Goal: Navigation & Orientation: Find specific page/section

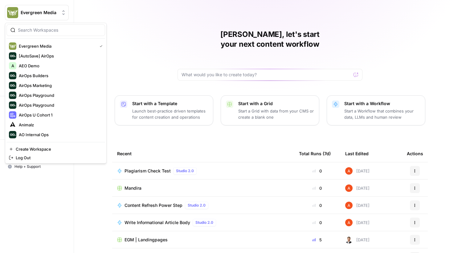
click at [64, 13] on icon "Workspace: Evergreen Media" at bounding box center [63, 13] width 6 height 6
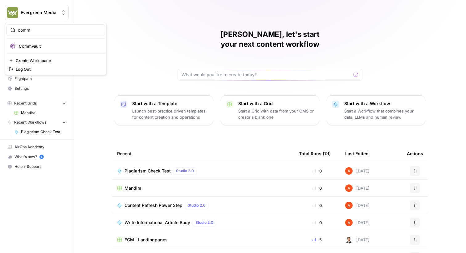
type input "comm"
click at [55, 42] on button "Commvault" at bounding box center [55, 46] width 99 height 10
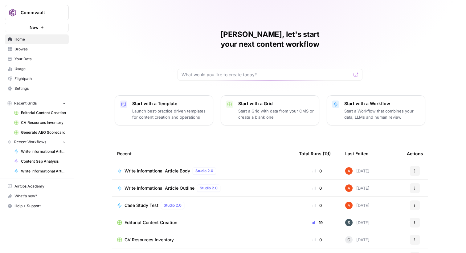
click at [39, 50] on span "Browse" at bounding box center [39, 50] width 51 height 6
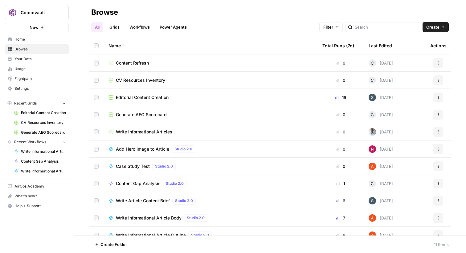
click at [111, 31] on link "Grids" at bounding box center [115, 27] width 18 height 10
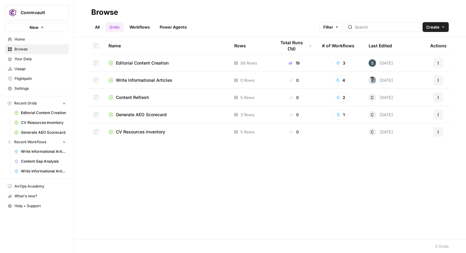
click at [128, 65] on span "Editorial Content Creation" at bounding box center [142, 63] width 53 height 6
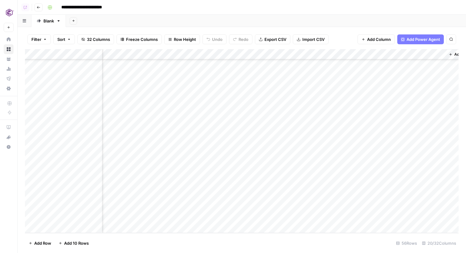
scroll to position [423, 888]
click at [42, 6] on button "Go back" at bounding box center [38, 7] width 8 height 8
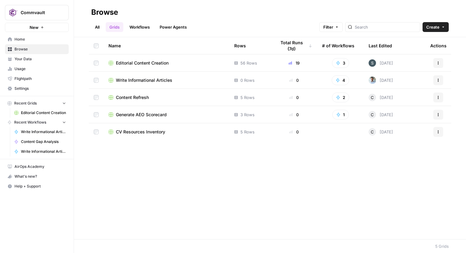
click at [142, 27] on link "Workflows" at bounding box center [140, 27] width 28 height 10
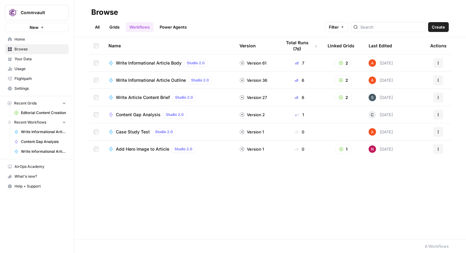
click at [149, 62] on span "Write Informational Article Body" at bounding box center [149, 63] width 66 height 6
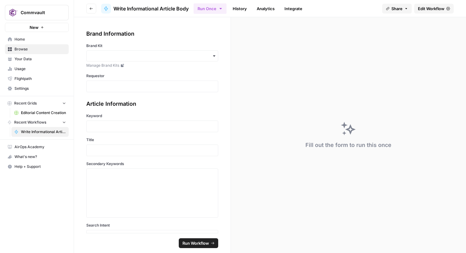
click at [415, 8] on link "Edit Workflow" at bounding box center [433, 9] width 39 height 10
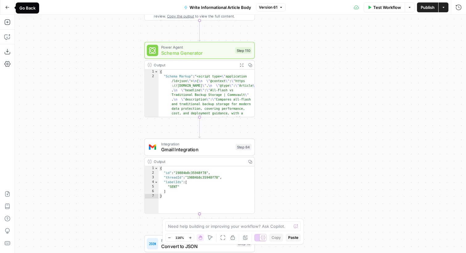
click at [8, 8] on icon "button" at bounding box center [7, 7] width 4 height 4
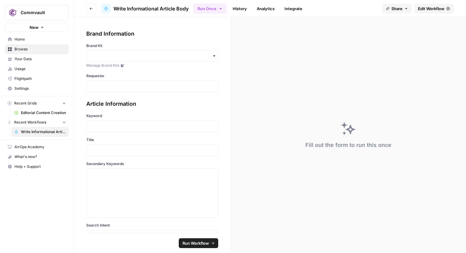
click at [92, 4] on button "Go back" at bounding box center [91, 9] width 10 height 10
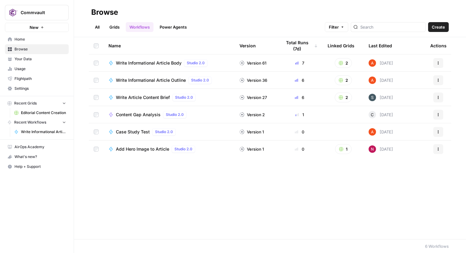
click at [113, 25] on link "Grids" at bounding box center [115, 27] width 18 height 10
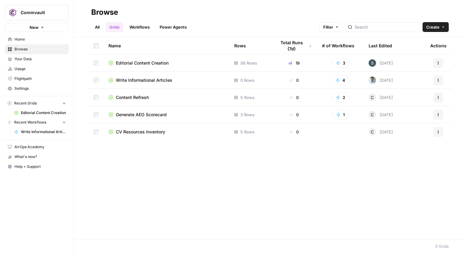
click at [151, 63] on span "Editorial Content Creation" at bounding box center [142, 63] width 53 height 6
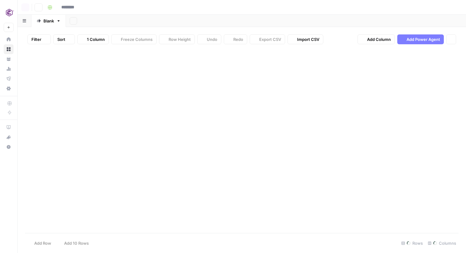
type input "**********"
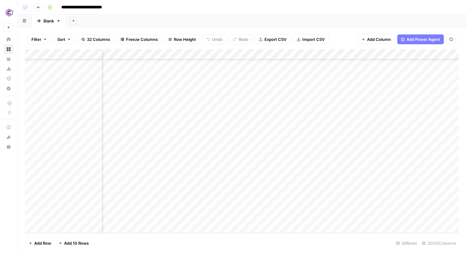
scroll to position [423, 919]
click at [38, 8] on icon "button" at bounding box center [39, 8] width 4 height 4
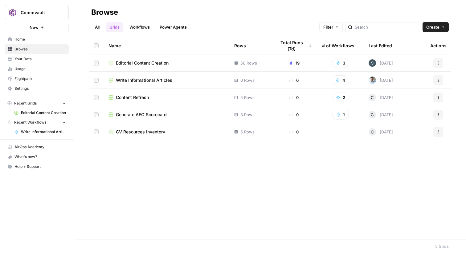
click at [142, 95] on span "Content Refresh" at bounding box center [132, 98] width 33 height 6
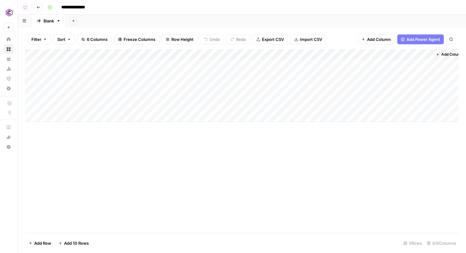
click at [38, 6] on icon "button" at bounding box center [38, 7] width 3 height 2
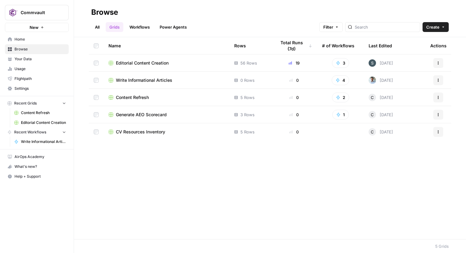
click at [164, 132] on span "CV Resources Inventory" at bounding box center [140, 132] width 49 height 6
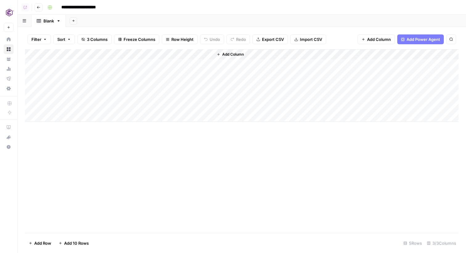
click at [37, 8] on icon "button" at bounding box center [39, 8] width 4 height 4
